Goal: Obtain resource: Download file/media

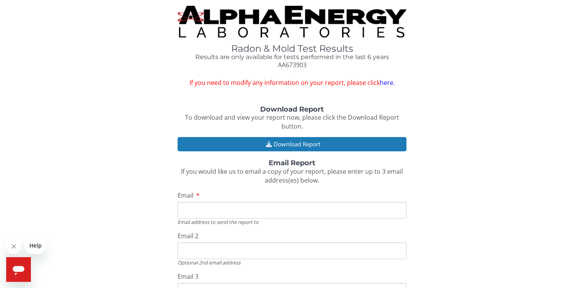
click at [208, 208] on input "Email" at bounding box center [291, 210] width 229 height 17
type input "[PERSON_NAME][EMAIL_ADDRESS][DOMAIN_NAME]"
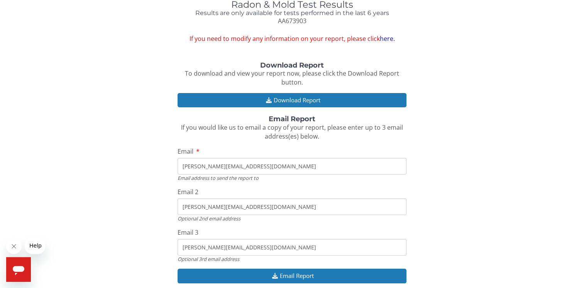
scroll to position [67, 0]
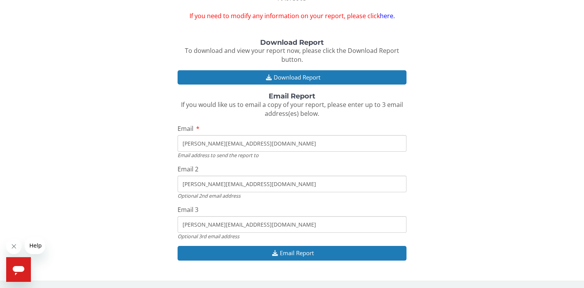
drag, startPoint x: 254, startPoint y: 185, endPoint x: 161, endPoint y: 186, distance: 92.6
click at [161, 186] on div "Download Report To download and view your report now, please click the Download…" at bounding box center [292, 154] width 572 height 230
drag, startPoint x: 247, startPoint y: 222, endPoint x: 143, endPoint y: 226, distance: 104.3
click at [143, 226] on div "Download Report To download and view your report now, please click the Download…" at bounding box center [292, 154] width 572 height 230
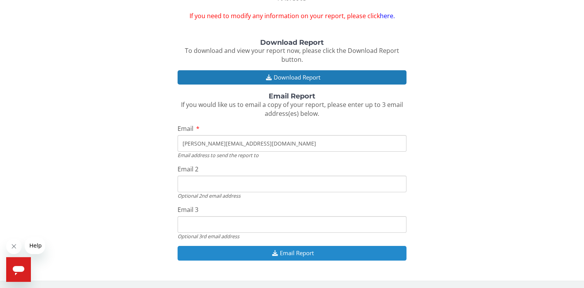
click at [311, 251] on button "Email Report" at bounding box center [291, 253] width 229 height 14
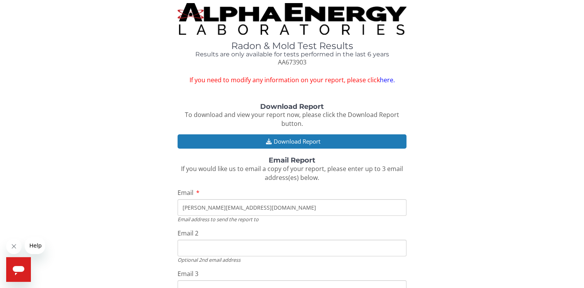
scroll to position [0, 0]
